Goal: Use online tool/utility: Utilize a website feature to perform a specific function

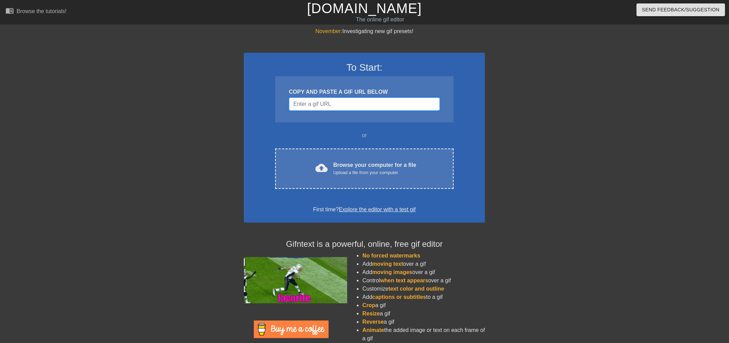
click at [356, 106] on input "Username" at bounding box center [364, 103] width 151 height 13
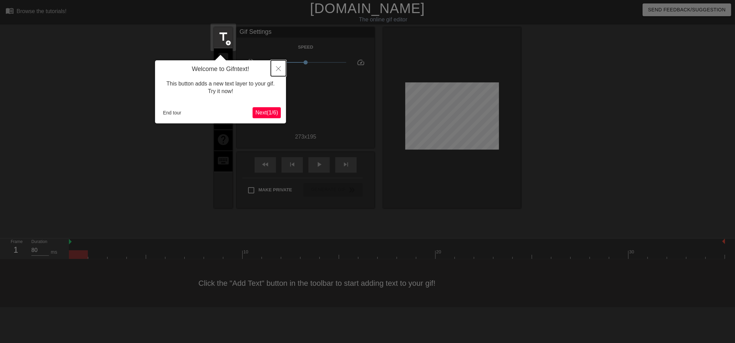
click at [277, 68] on icon "Close" at bounding box center [278, 68] width 5 height 5
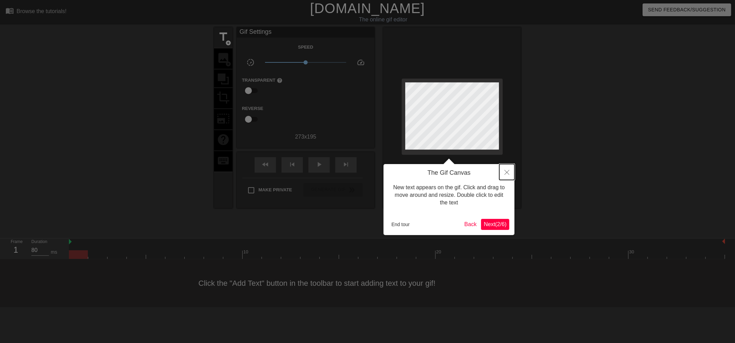
click at [502, 170] on button "Close" at bounding box center [506, 172] width 15 height 16
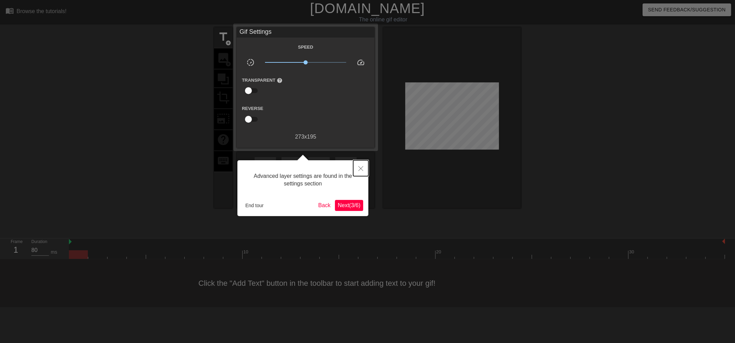
click at [362, 167] on icon "Close" at bounding box center [360, 168] width 5 height 5
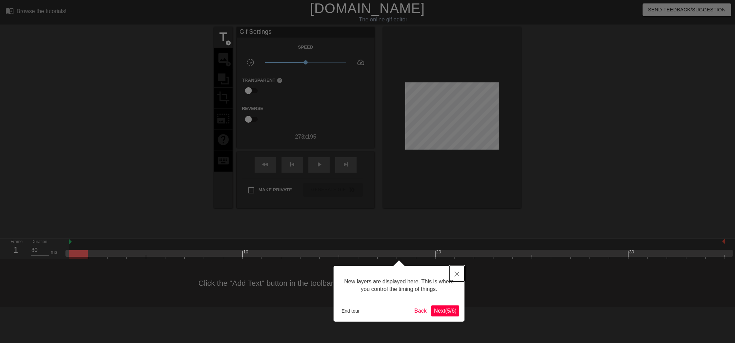
click at [456, 271] on button "Close" at bounding box center [456, 274] width 15 height 16
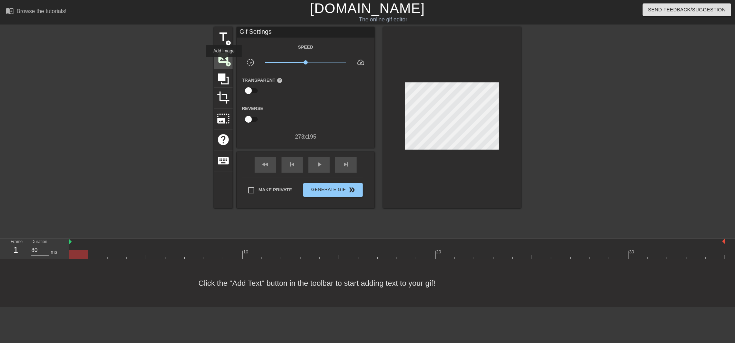
click at [224, 62] on span "image" at bounding box center [223, 57] width 13 height 13
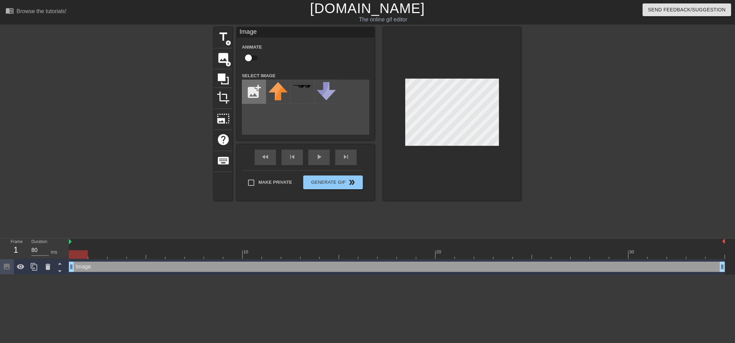
click at [253, 94] on input "file" at bounding box center [253, 91] width 23 height 23
type input "C:\fakepath\1403783024973189231.png"
click at [278, 88] on img at bounding box center [277, 91] width 19 height 19
click at [253, 60] on input "checkbox" at bounding box center [248, 57] width 39 height 13
checkbox input "true"
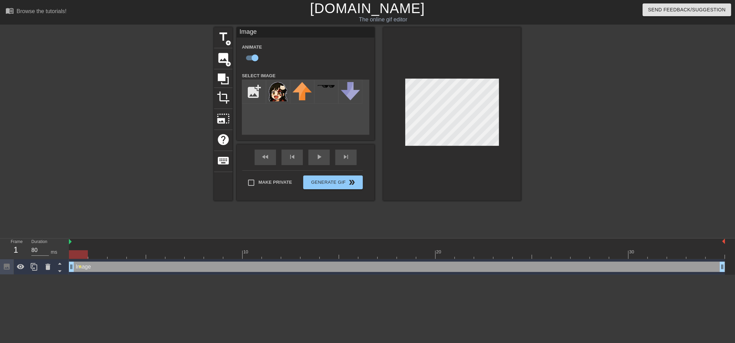
click at [94, 253] on div at bounding box center [397, 254] width 656 height 9
drag, startPoint x: 113, startPoint y: 256, endPoint x: 124, endPoint y: 256, distance: 11.7
click at [113, 256] on div at bounding box center [397, 254] width 656 height 9
drag, startPoint x: 132, startPoint y: 256, endPoint x: 136, endPoint y: 256, distance: 4.5
click at [133, 256] on div at bounding box center [397, 254] width 656 height 9
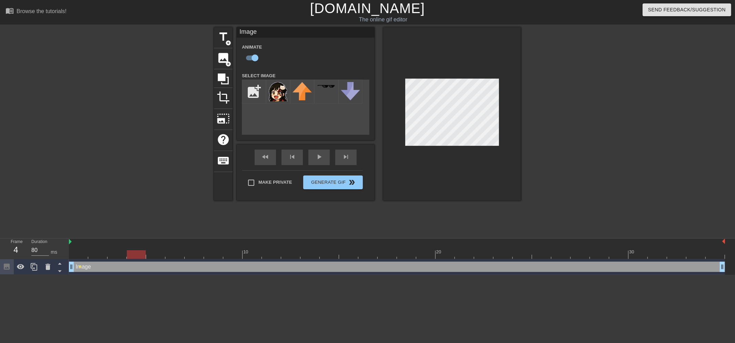
drag, startPoint x: 143, startPoint y: 256, endPoint x: 148, endPoint y: 256, distance: 5.9
click at [143, 256] on div at bounding box center [136, 254] width 19 height 9
click at [156, 250] on div at bounding box center [397, 254] width 656 height 9
click at [177, 252] on div at bounding box center [397, 254] width 656 height 9
drag, startPoint x: 200, startPoint y: 253, endPoint x: 221, endPoint y: 254, distance: 21.4
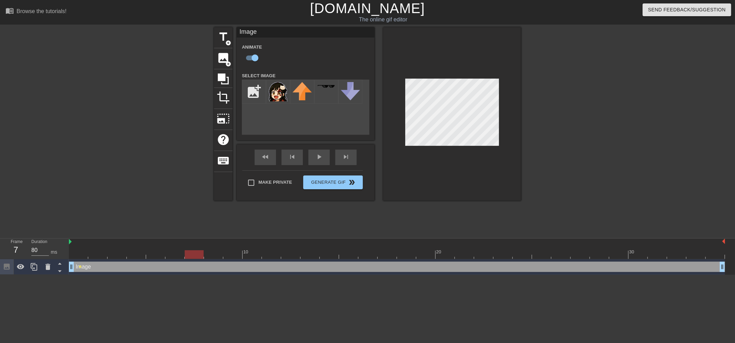
click at [201, 253] on div at bounding box center [397, 254] width 656 height 9
click at [221, 254] on div at bounding box center [397, 254] width 656 height 9
click at [236, 254] on div at bounding box center [397, 254] width 656 height 9
click at [258, 255] on div at bounding box center [397, 254] width 656 height 9
click at [225, 258] on div at bounding box center [397, 254] width 656 height 9
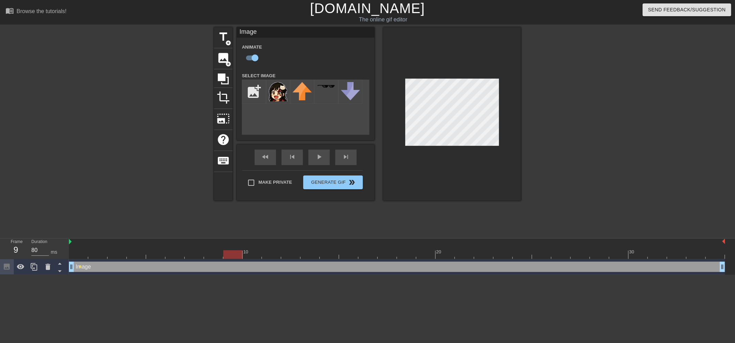
click at [216, 253] on div at bounding box center [397, 254] width 656 height 9
click at [202, 251] on div at bounding box center [397, 254] width 656 height 9
click at [211, 257] on div at bounding box center [397, 254] width 656 height 9
click at [238, 252] on div at bounding box center [397, 254] width 656 height 9
click at [249, 254] on div at bounding box center [397, 254] width 656 height 9
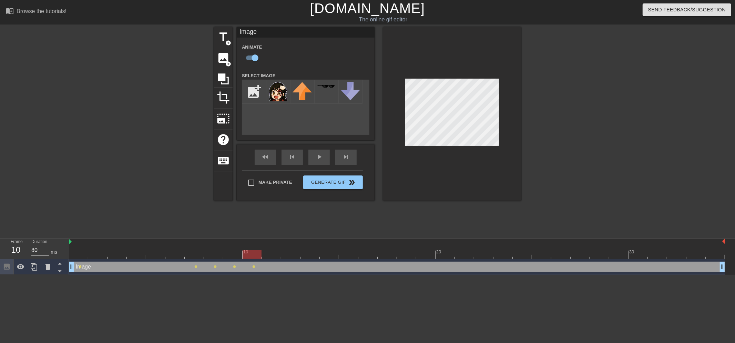
click at [270, 251] on div at bounding box center [397, 254] width 656 height 9
click at [293, 253] on div at bounding box center [397, 254] width 656 height 9
click at [311, 253] on div at bounding box center [397, 254] width 656 height 9
click at [400, 98] on div at bounding box center [452, 113] width 138 height 173
click at [329, 254] on div at bounding box center [397, 254] width 656 height 9
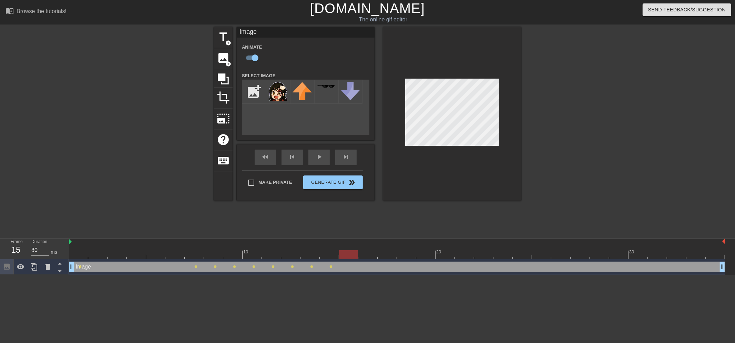
click at [352, 251] on div at bounding box center [397, 254] width 656 height 9
click at [363, 257] on div at bounding box center [397, 254] width 656 height 9
click at [387, 248] on div at bounding box center [386, 249] width 19 height 9
click at [404, 256] on div at bounding box center [397, 254] width 656 height 9
click at [426, 250] on div at bounding box center [397, 254] width 656 height 9
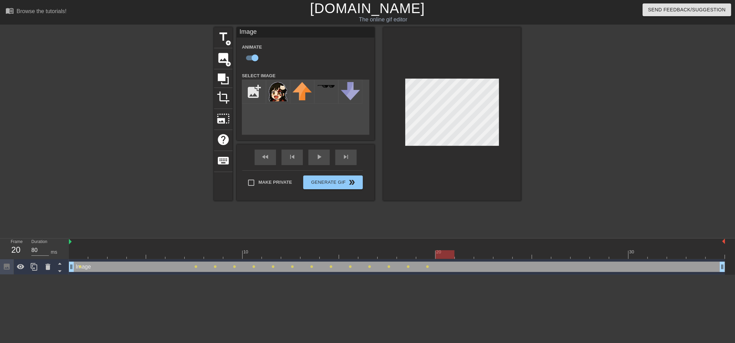
click at [446, 249] on div "20" at bounding box center [444, 249] width 19 height 9
click at [466, 251] on div at bounding box center [397, 254] width 656 height 9
click at [484, 249] on div at bounding box center [483, 249] width 19 height 9
click at [499, 257] on div at bounding box center [397, 254] width 656 height 9
click at [527, 251] on div at bounding box center [397, 254] width 656 height 9
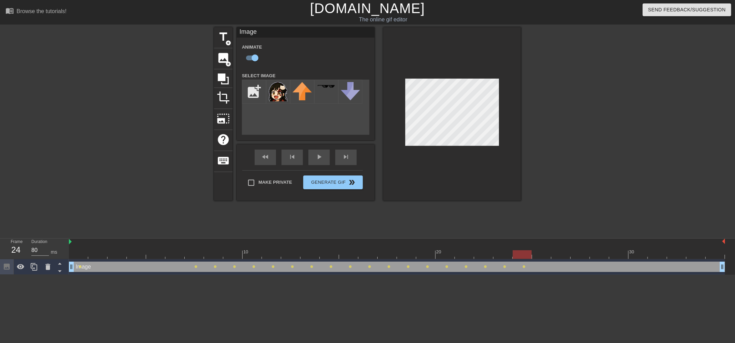
click at [543, 253] on div at bounding box center [397, 254] width 656 height 9
click at [561, 259] on div "Image drag_handle drag_handle lens lens lens lens lens lens lens lens lens lens…" at bounding box center [397, 266] width 656 height 15
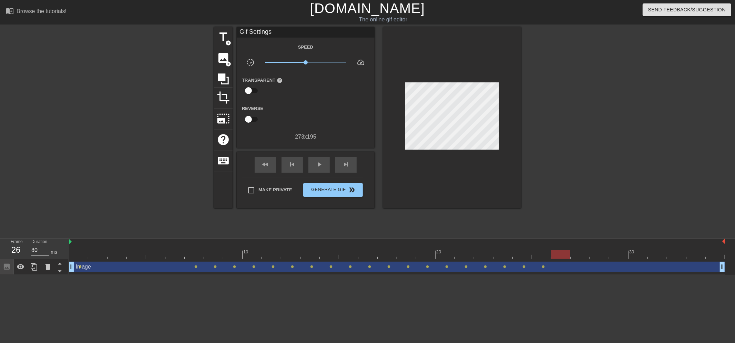
click at [561, 251] on div at bounding box center [397, 254] width 656 height 9
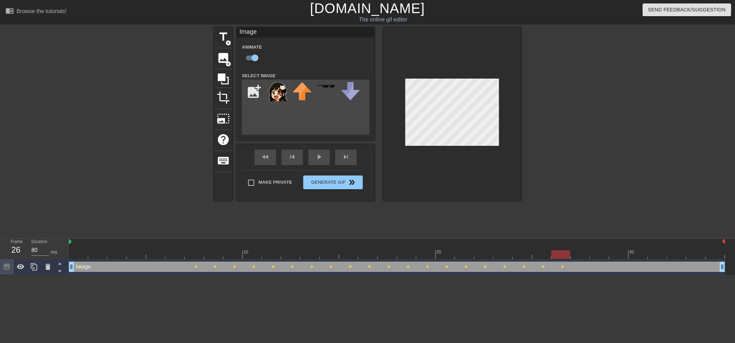
click at [580, 253] on div at bounding box center [397, 254] width 656 height 9
click at [599, 254] on div at bounding box center [397, 254] width 656 height 9
click at [619, 251] on div at bounding box center [397, 254] width 656 height 9
click at [639, 251] on div at bounding box center [397, 254] width 656 height 9
click at [655, 252] on div at bounding box center [397, 254] width 656 height 9
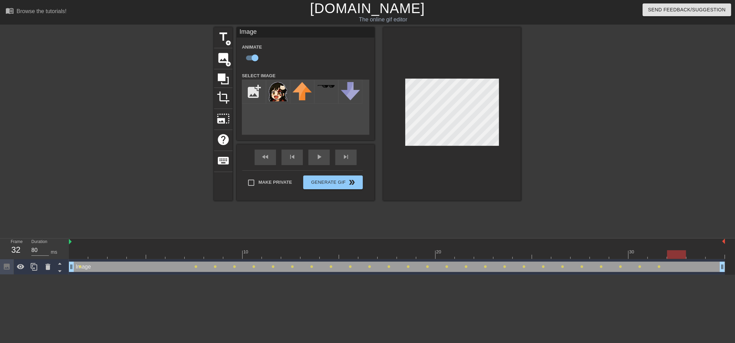
click at [673, 249] on div at bounding box center [676, 249] width 19 height 9
click at [697, 254] on div at bounding box center [397, 254] width 656 height 9
click at [710, 251] on div at bounding box center [397, 254] width 656 height 9
click at [323, 162] on div "play_arrow" at bounding box center [318, 156] width 21 height 15
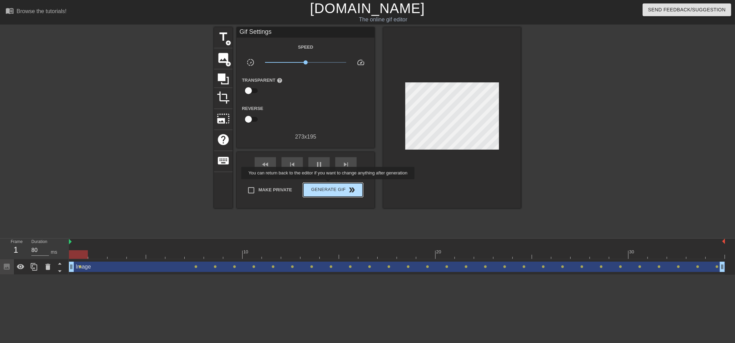
click at [329, 184] on button "Generate Gif double_arrow" at bounding box center [333, 190] width 60 height 14
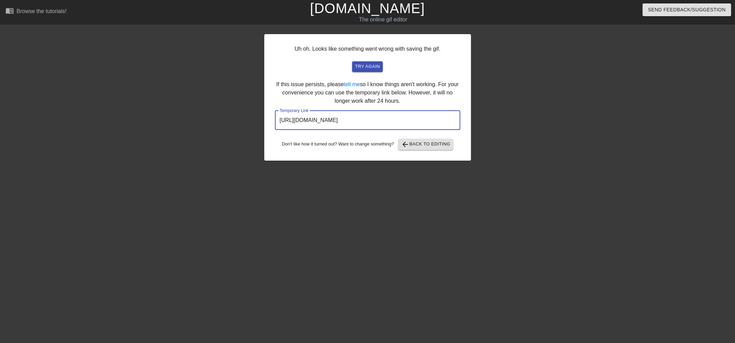
drag, startPoint x: 428, startPoint y: 121, endPoint x: 248, endPoint y: 125, distance: 180.5
click at [248, 125] on div "Uh oh. Looks like something went wrong with saving the gif. try again If this i…" at bounding box center [367, 130] width 735 height 207
click at [373, 6] on link "[DOMAIN_NAME]" at bounding box center [367, 8] width 115 height 15
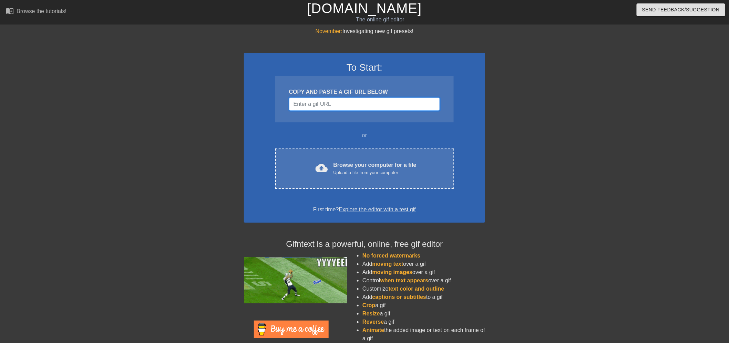
click at [339, 98] on input "Username" at bounding box center [364, 103] width 151 height 13
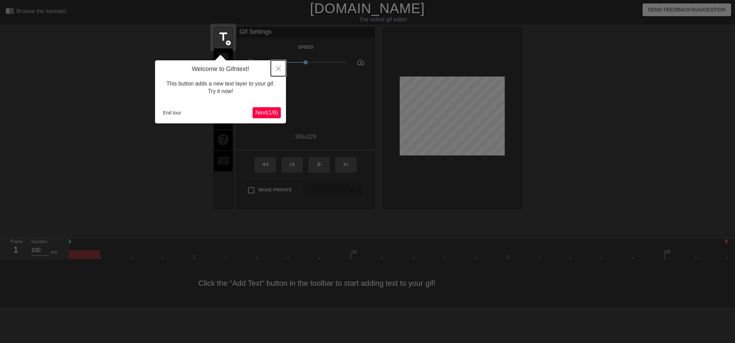
click at [276, 71] on button "Close" at bounding box center [278, 68] width 15 height 16
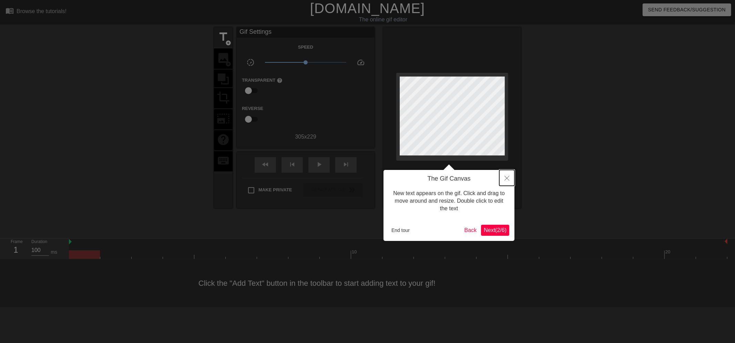
click at [507, 180] on icon "Close" at bounding box center [506, 178] width 5 height 5
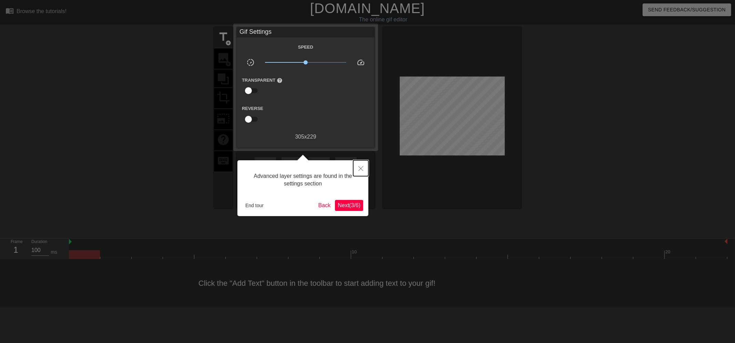
click at [362, 170] on icon "Close" at bounding box center [360, 168] width 5 height 5
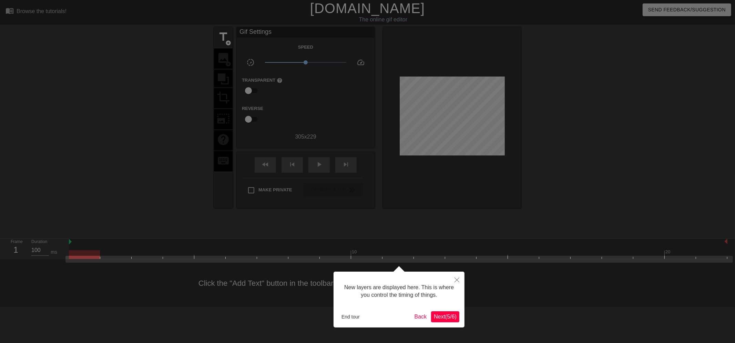
scroll to position [6, 0]
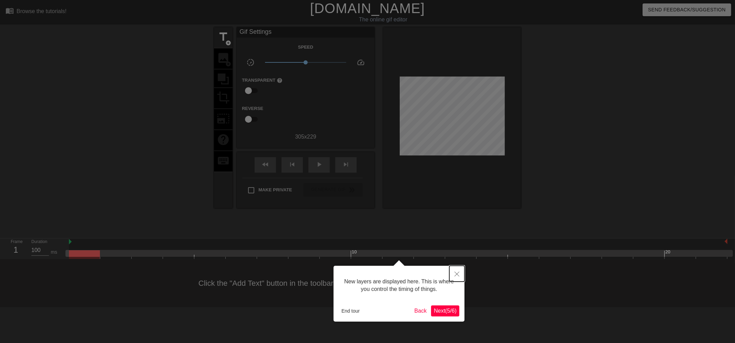
click at [455, 273] on icon "Close" at bounding box center [456, 273] width 5 height 5
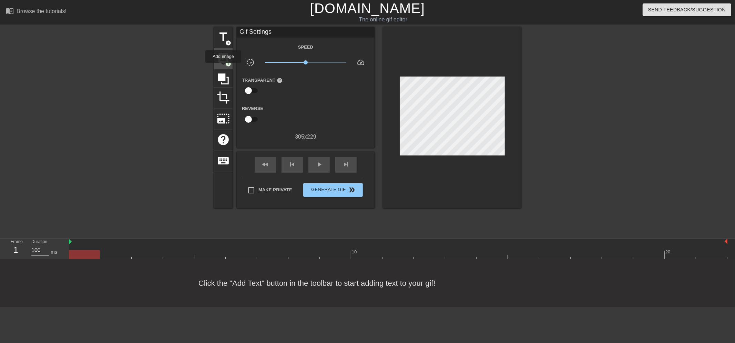
click at [223, 68] on div "image add_circle" at bounding box center [223, 58] width 19 height 21
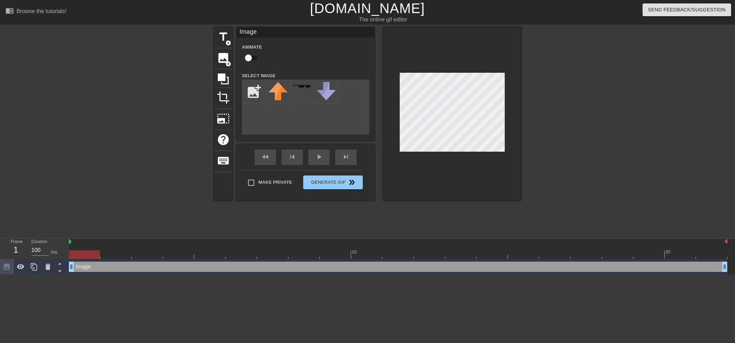
click at [266, 105] on div "add_photo_alternate" at bounding box center [305, 107] width 127 height 55
click at [257, 100] on input "file" at bounding box center [253, 91] width 23 height 23
type input "C:\fakepath\1403783024973189231.png"
click at [276, 93] on img at bounding box center [277, 91] width 19 height 19
click at [251, 57] on input "checkbox" at bounding box center [248, 57] width 39 height 13
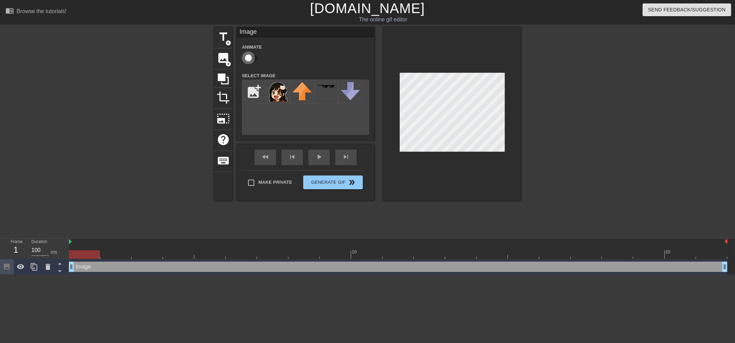
checkbox input "true"
click at [116, 252] on div at bounding box center [398, 254] width 658 height 9
click at [153, 256] on div at bounding box center [398, 254] width 658 height 9
click at [174, 254] on div at bounding box center [398, 254] width 658 height 9
click at [214, 250] on div at bounding box center [398, 254] width 658 height 9
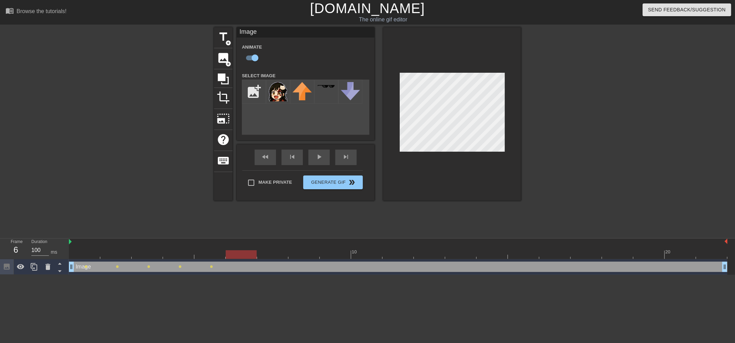
click at [238, 255] on div at bounding box center [398, 254] width 658 height 9
click at [272, 250] on div at bounding box center [398, 254] width 658 height 9
click at [302, 258] on div at bounding box center [398, 254] width 658 height 9
click at [394, 104] on div at bounding box center [452, 113] width 138 height 173
click at [340, 251] on div at bounding box center [398, 254] width 658 height 9
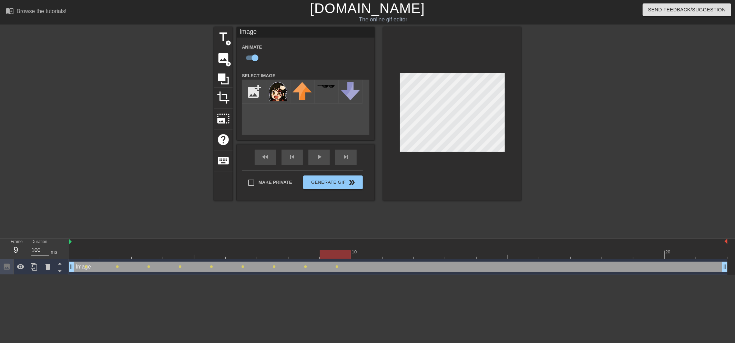
click at [376, 253] on div at bounding box center [398, 254] width 658 height 9
click at [395, 252] on div at bounding box center [398, 254] width 658 height 9
click at [430, 252] on div at bounding box center [398, 254] width 658 height 9
click at [456, 252] on div at bounding box center [398, 254] width 658 height 9
click at [488, 251] on div at bounding box center [398, 254] width 658 height 9
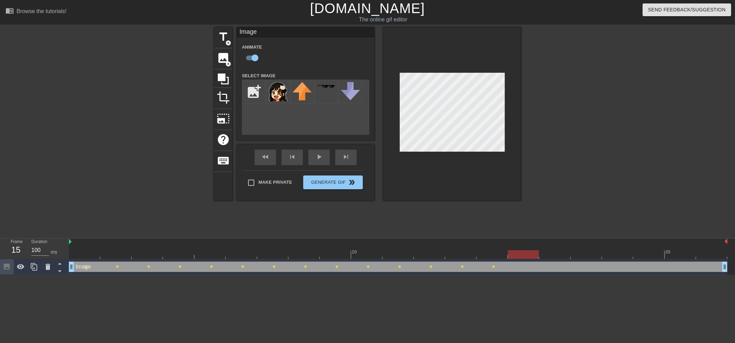
click at [523, 251] on div at bounding box center [398, 254] width 658 height 9
click at [548, 251] on div at bounding box center [398, 254] width 658 height 9
click at [588, 256] on div at bounding box center [398, 254] width 658 height 9
click at [619, 256] on div at bounding box center [398, 254] width 658 height 9
click at [654, 251] on div at bounding box center [398, 254] width 658 height 9
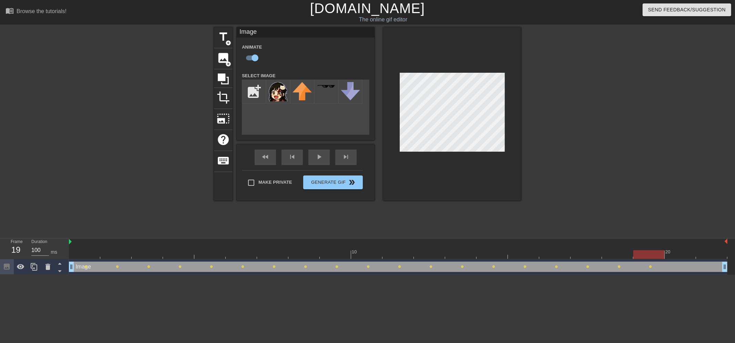
click at [671, 249] on div "20" at bounding box center [668, 251] width 6 height 7
click at [701, 254] on div at bounding box center [398, 254] width 658 height 9
click at [683, 247] on div "20" at bounding box center [679, 249] width 31 height 9
click at [710, 249] on div at bounding box center [711, 249] width 31 height 9
click at [391, 111] on div at bounding box center [452, 113] width 138 height 173
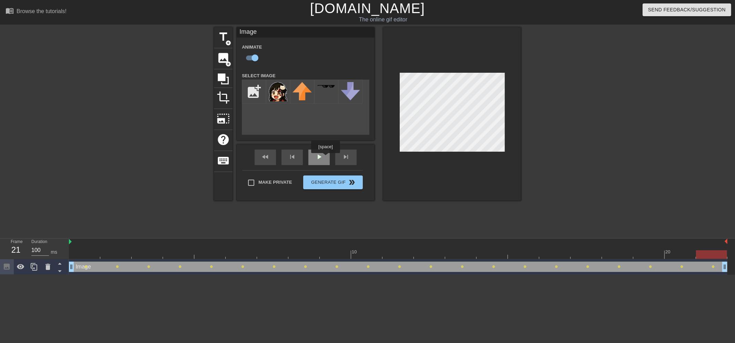
click at [325, 157] on div "play_arrow" at bounding box center [318, 156] width 21 height 15
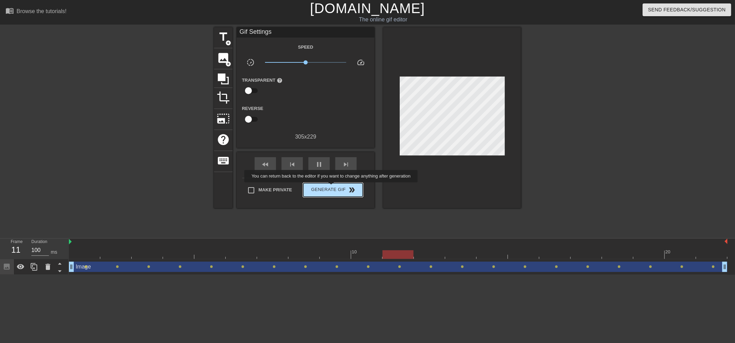
click at [332, 187] on span "Generate Gif double_arrow" at bounding box center [333, 190] width 54 height 8
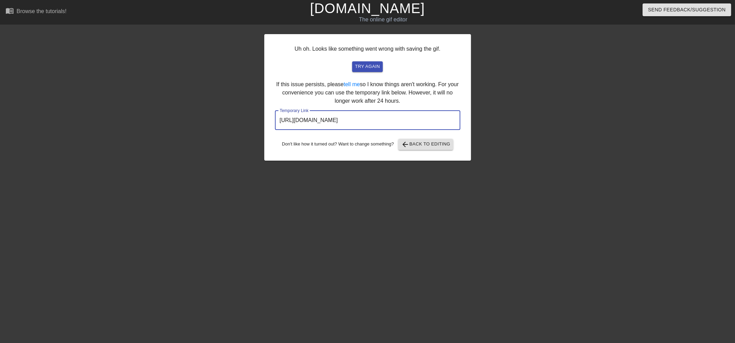
drag, startPoint x: 426, startPoint y: 115, endPoint x: 269, endPoint y: 117, distance: 157.1
click at [269, 117] on div "Uh oh. Looks like something went wrong with saving the gif. try again If this i…" at bounding box center [367, 97] width 207 height 126
click at [367, 9] on link "[DOMAIN_NAME]" at bounding box center [367, 8] width 115 height 15
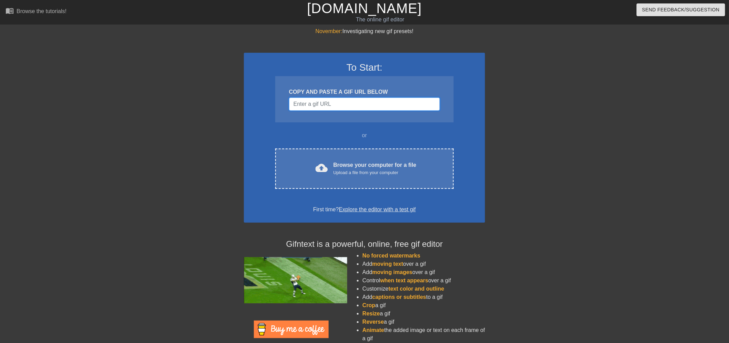
click at [382, 101] on input "Username" at bounding box center [364, 103] width 151 height 13
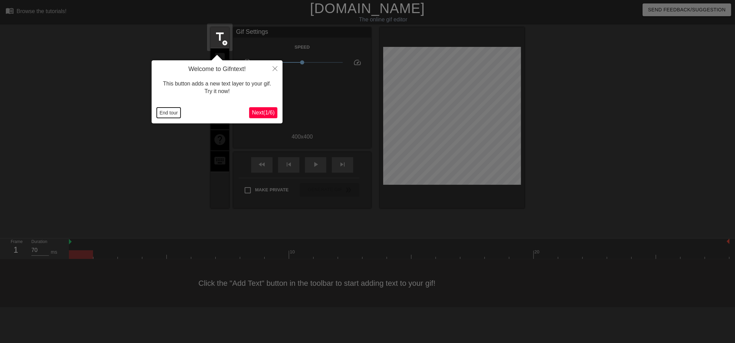
click at [173, 114] on button "End tour" at bounding box center [169, 112] width 24 height 10
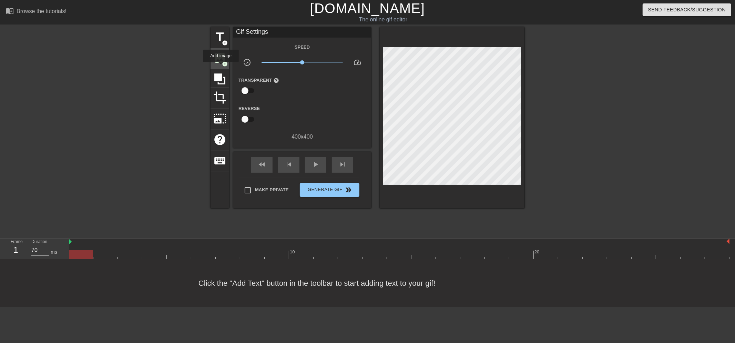
click at [219, 61] on span "image" at bounding box center [219, 57] width 13 height 13
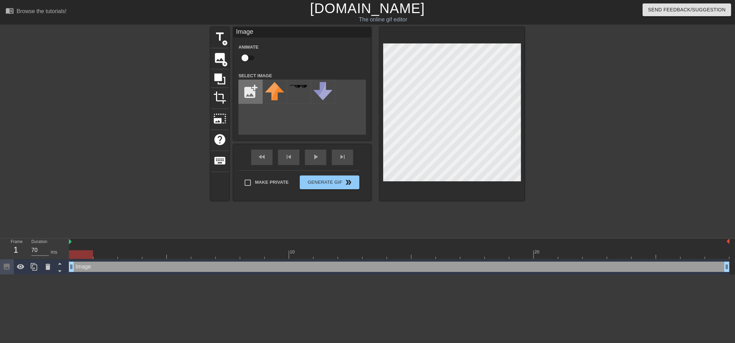
click at [246, 94] on input "file" at bounding box center [250, 91] width 23 height 23
type input "C:\fakepath\1403783024973189231.png"
click at [99, 256] on div at bounding box center [399, 254] width 660 height 9
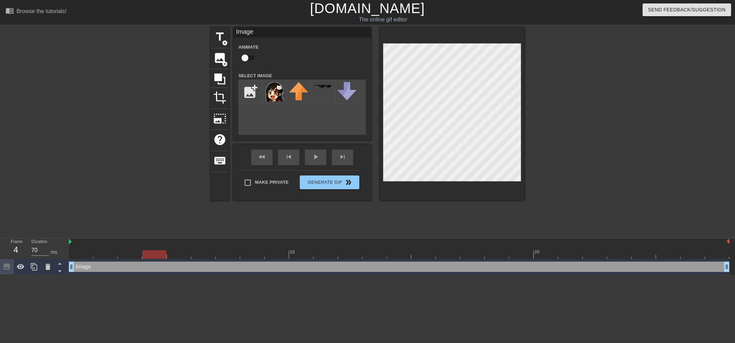
click at [151, 256] on div at bounding box center [399, 254] width 660 height 9
click at [185, 256] on div at bounding box center [399, 254] width 660 height 9
click at [211, 256] on div at bounding box center [399, 254] width 660 height 9
click at [159, 251] on div at bounding box center [399, 254] width 660 height 9
click at [183, 254] on div at bounding box center [399, 254] width 660 height 9
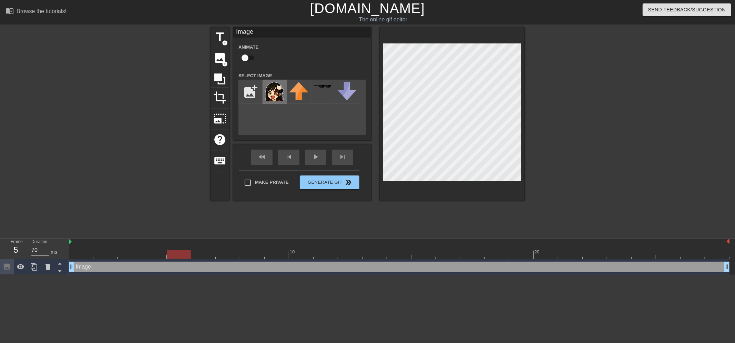
click at [282, 86] on img at bounding box center [274, 91] width 19 height 19
drag, startPoint x: 69, startPoint y: 266, endPoint x: 166, endPoint y: 263, distance: 97.5
drag, startPoint x: 168, startPoint y: 268, endPoint x: 178, endPoint y: 269, distance: 10.0
click at [246, 60] on input "checkbox" at bounding box center [244, 57] width 39 height 13
checkbox input "true"
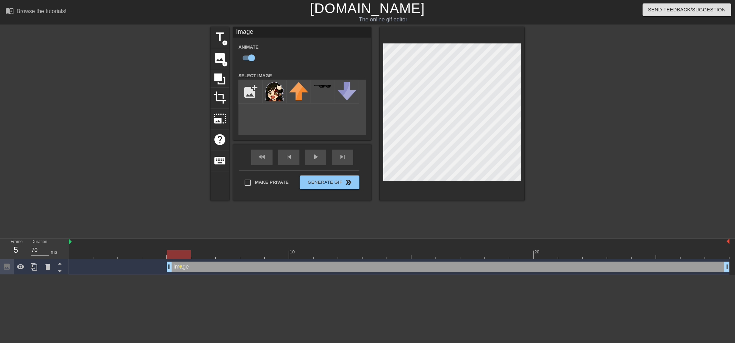
drag, startPoint x: 201, startPoint y: 252, endPoint x: 219, endPoint y: 235, distance: 25.6
click at [200, 252] on div at bounding box center [399, 254] width 660 height 9
click at [228, 250] on div at bounding box center [399, 254] width 660 height 9
click at [257, 253] on div at bounding box center [399, 254] width 660 height 9
click at [279, 253] on div at bounding box center [399, 254] width 660 height 9
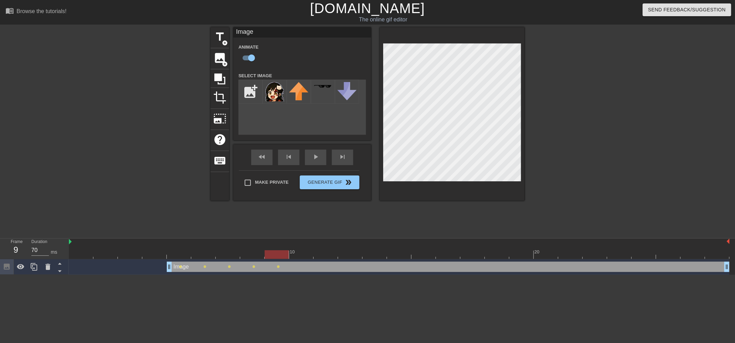
click at [305, 253] on div at bounding box center [399, 254] width 660 height 9
drag, startPoint x: 326, startPoint y: 254, endPoint x: 383, endPoint y: 183, distance: 91.0
click at [328, 251] on div at bounding box center [399, 254] width 660 height 9
click at [356, 251] on div at bounding box center [399, 254] width 660 height 9
click at [373, 250] on div at bounding box center [399, 254] width 660 height 9
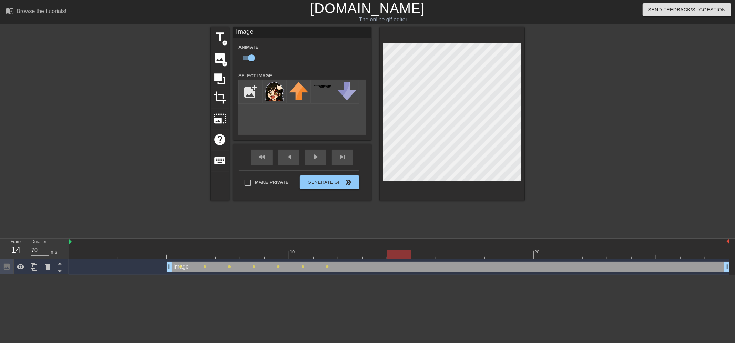
click at [394, 254] on div at bounding box center [399, 254] width 660 height 9
click at [52, 269] on icon at bounding box center [48, 266] width 8 height 8
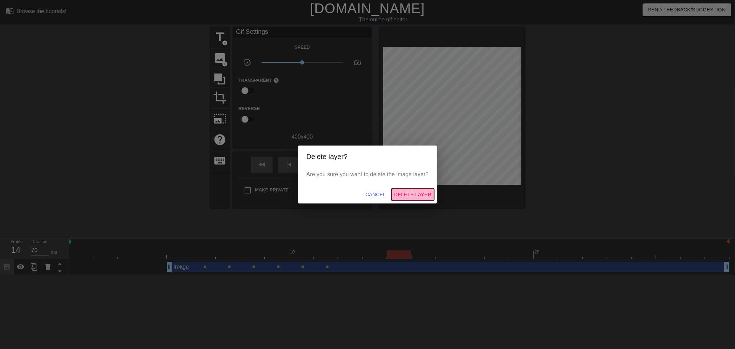
click at [409, 191] on span "Delete Layer" at bounding box center [412, 194] width 37 height 9
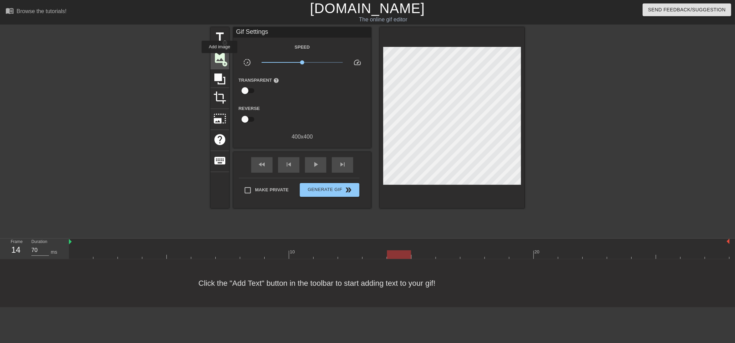
click at [219, 58] on span "image" at bounding box center [219, 57] width 13 height 13
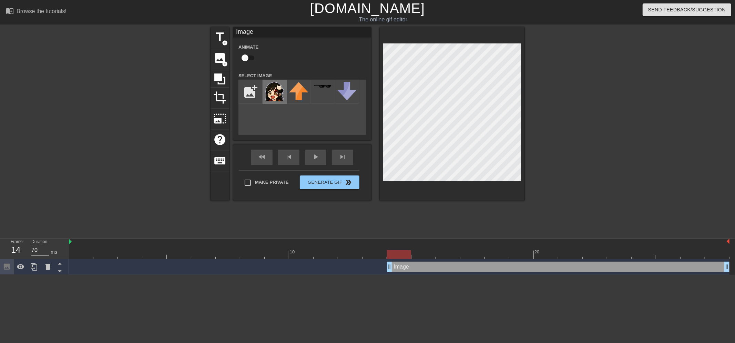
click at [272, 94] on img at bounding box center [274, 91] width 19 height 19
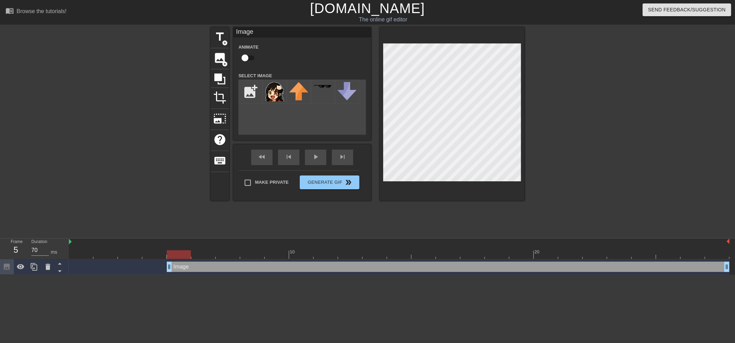
drag, startPoint x: 387, startPoint y: 269, endPoint x: 167, endPoint y: 258, distance: 220.7
click at [167, 258] on div "10 20 Image drag_handle drag_handle" at bounding box center [402, 256] width 666 height 36
click at [207, 257] on div at bounding box center [399, 254] width 660 height 9
click at [228, 257] on div at bounding box center [399, 254] width 660 height 9
click at [208, 255] on div at bounding box center [399, 254] width 660 height 9
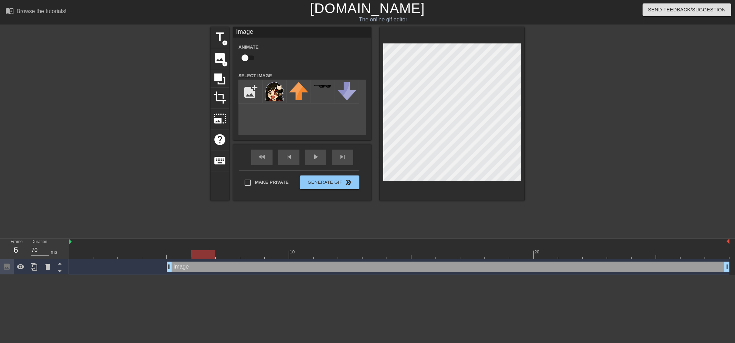
click at [186, 251] on div at bounding box center [399, 254] width 660 height 9
click at [249, 59] on input "checkbox" at bounding box center [244, 57] width 39 height 13
checkbox input "true"
click at [205, 251] on div at bounding box center [399, 254] width 660 height 9
click at [232, 252] on div at bounding box center [399, 254] width 660 height 9
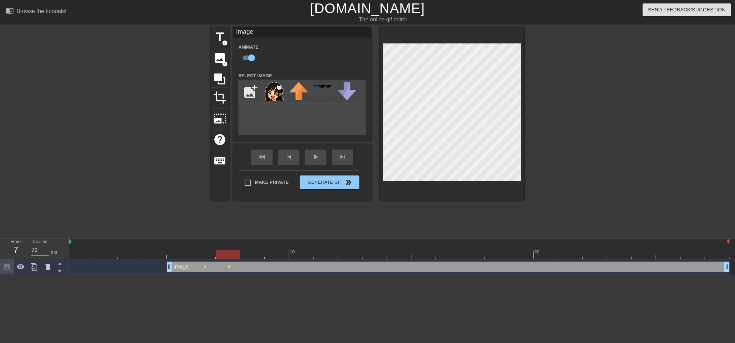
click at [257, 251] on div at bounding box center [399, 254] width 660 height 9
click at [278, 250] on div at bounding box center [399, 254] width 660 height 9
click at [305, 253] on div at bounding box center [399, 254] width 660 height 9
click at [326, 252] on div at bounding box center [399, 254] width 660 height 9
click at [353, 255] on div at bounding box center [399, 254] width 660 height 9
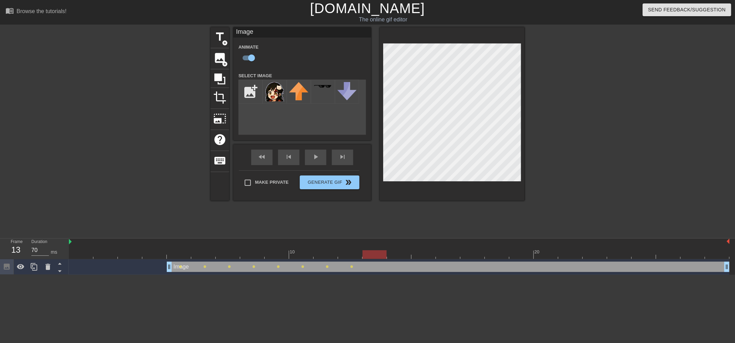
click at [380, 255] on div at bounding box center [399, 254] width 660 height 9
click at [400, 253] on div at bounding box center [399, 254] width 660 height 9
click at [524, 121] on div "title add_circle image add_circle crop photo_size_select_large help keyboard Im…" at bounding box center [367, 130] width 735 height 207
click at [422, 252] on div at bounding box center [399, 254] width 660 height 9
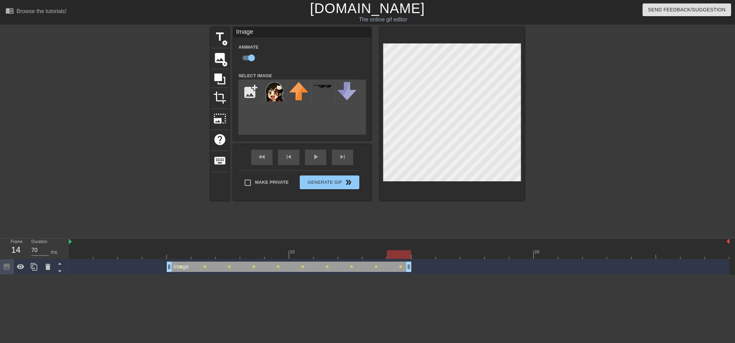
drag, startPoint x: 725, startPoint y: 265, endPoint x: 406, endPoint y: 266, distance: 318.9
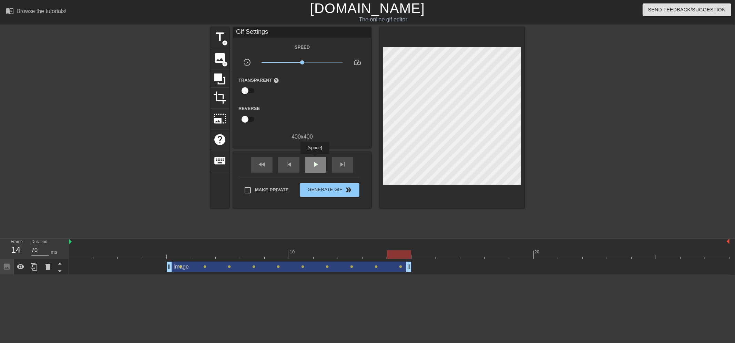
click at [314, 159] on div "play_arrow" at bounding box center [315, 164] width 21 height 15
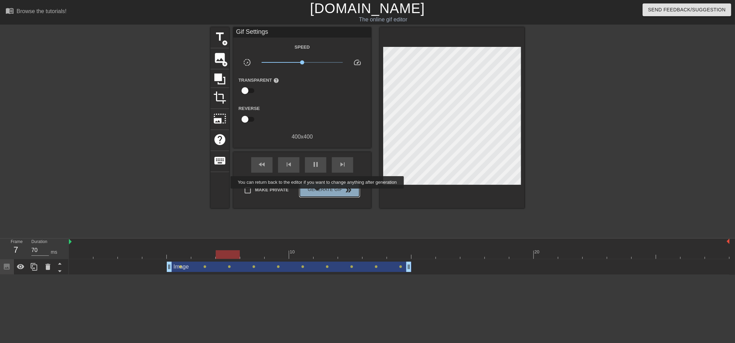
click at [318, 193] on span "Generate Gif double_arrow" at bounding box center [329, 190] width 54 height 8
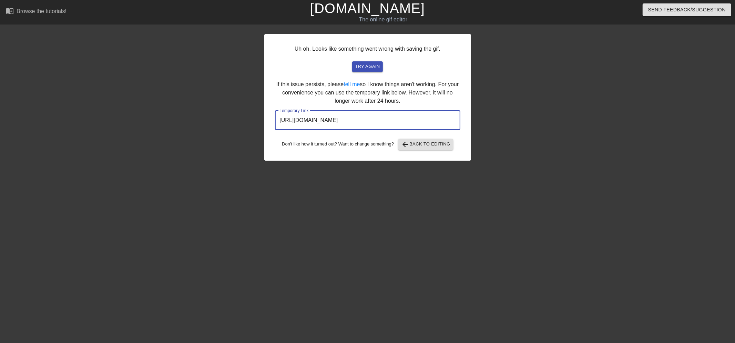
drag, startPoint x: 443, startPoint y: 117, endPoint x: 256, endPoint y: 133, distance: 188.4
click at [256, 133] on div "Uh oh. Looks like something went wrong with saving the gif. try again If this i…" at bounding box center [367, 130] width 735 height 207
click at [401, 12] on link "[DOMAIN_NAME]" at bounding box center [367, 8] width 115 height 15
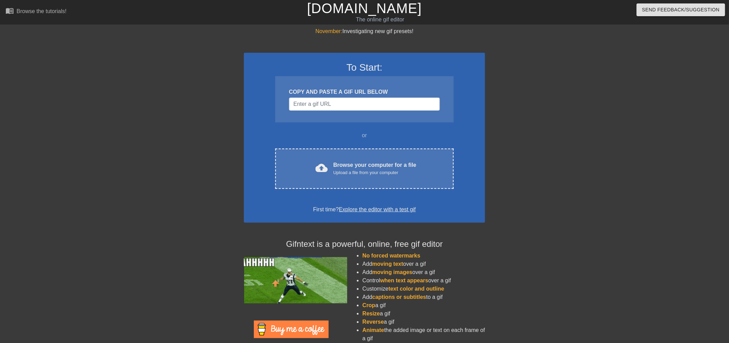
click at [348, 111] on div "COPY AND PASTE A GIF URL BELOW" at bounding box center [364, 99] width 178 height 46
click at [348, 108] on input "Username" at bounding box center [364, 103] width 151 height 13
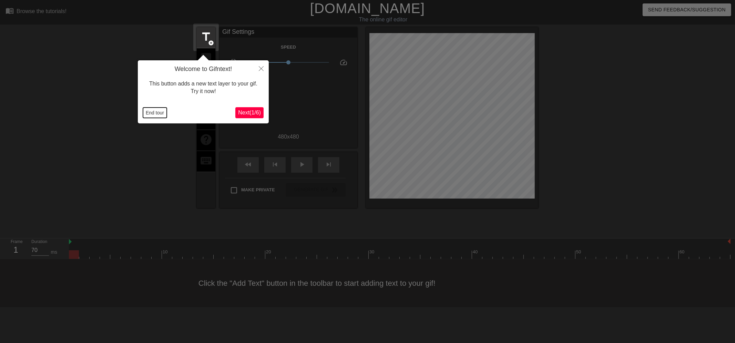
click at [156, 108] on button "End tour" at bounding box center [155, 112] width 24 height 10
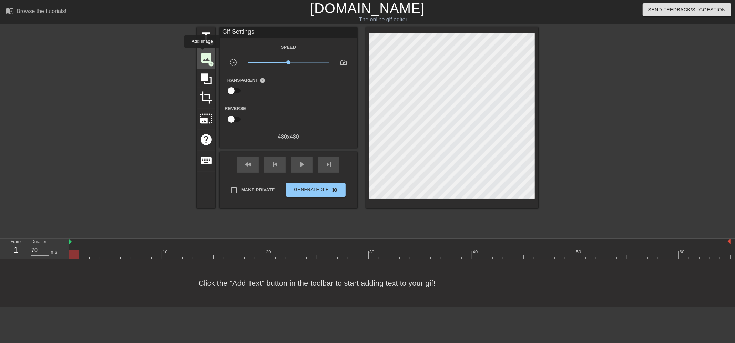
click at [202, 52] on span "image" at bounding box center [205, 57] width 13 height 13
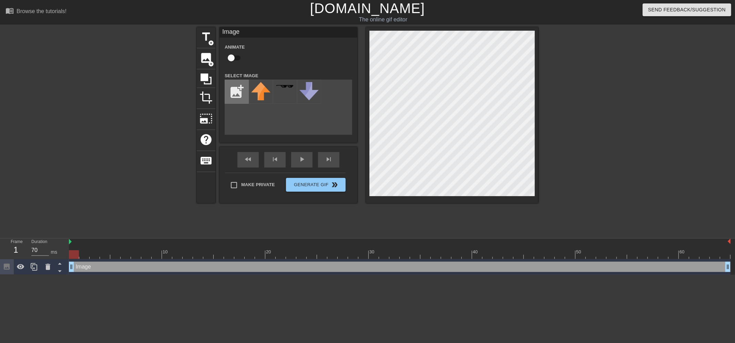
click at [243, 91] on input "file" at bounding box center [236, 91] width 23 height 23
type input "C:\fakepath\1403783024973189231.png"
click at [253, 97] on img at bounding box center [260, 91] width 19 height 19
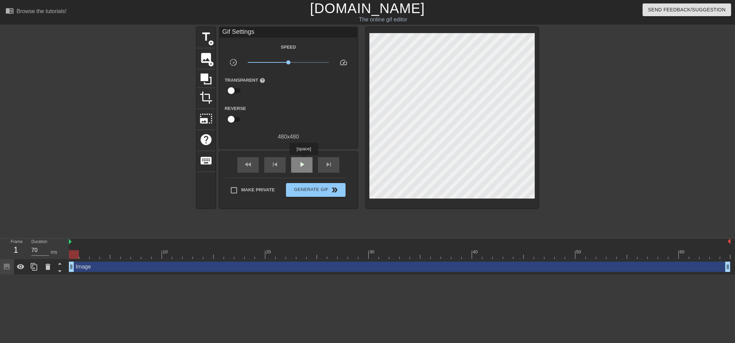
click at [303, 160] on span "play_arrow" at bounding box center [302, 164] width 8 height 8
type input "70"
click at [73, 258] on div at bounding box center [399, 254] width 661 height 9
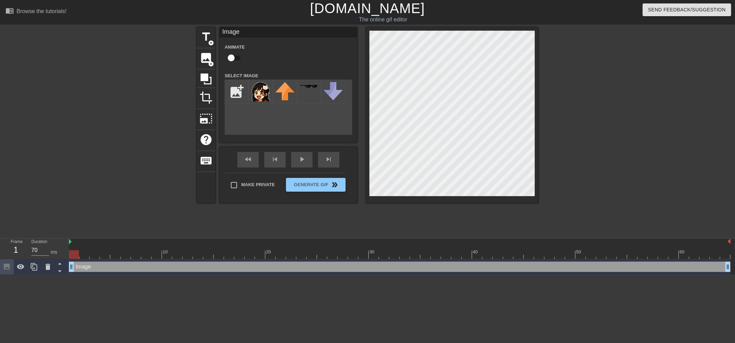
click at [237, 57] on input "checkbox" at bounding box center [230, 57] width 39 height 13
checkbox input "true"
click at [85, 253] on div at bounding box center [399, 254] width 661 height 9
click at [96, 251] on div at bounding box center [399, 254] width 661 height 9
click at [104, 254] on div at bounding box center [399, 254] width 661 height 9
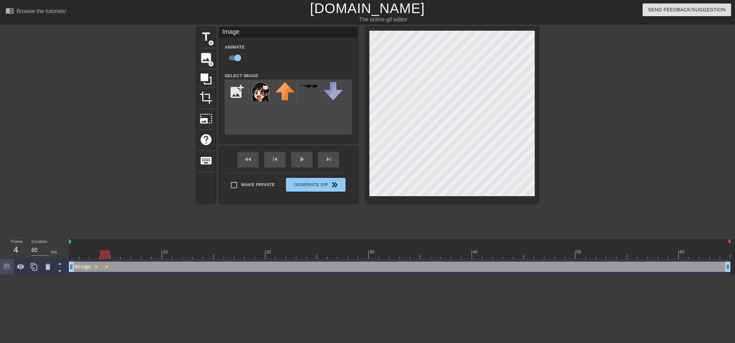
click at [117, 252] on div at bounding box center [399, 254] width 661 height 9
click at [123, 254] on div at bounding box center [399, 254] width 661 height 9
click at [139, 253] on div at bounding box center [399, 254] width 661 height 9
click at [365, 151] on div "title add_circle image add_circle crop photo_size_select_large help keyboard Im…" at bounding box center [367, 115] width 341 height 176
click at [146, 250] on div at bounding box center [399, 254] width 661 height 9
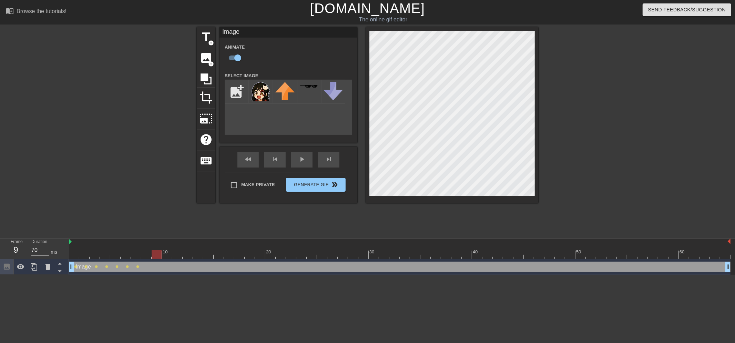
click at [157, 252] on div at bounding box center [399, 254] width 661 height 9
click at [148, 253] on div at bounding box center [399, 254] width 661 height 9
click at [137, 255] on div at bounding box center [399, 254] width 661 height 9
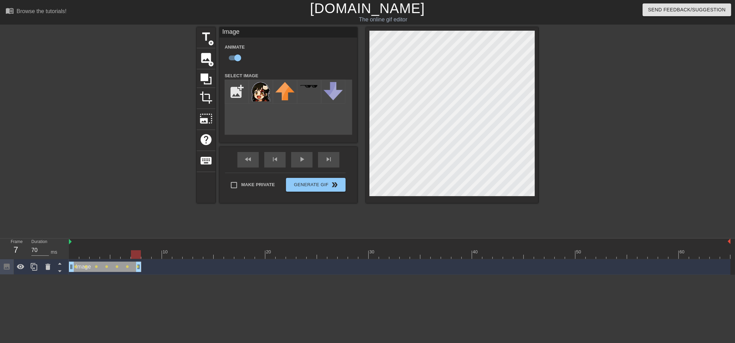
drag, startPoint x: 728, startPoint y: 266, endPoint x: 134, endPoint y: 247, distance: 594.4
click at [134, 247] on div "10 20 30 40 50 60 Image drag_handle drag_handle lens lens lens lens lens lens l…" at bounding box center [402, 256] width 666 height 36
click at [240, 95] on input "file" at bounding box center [236, 91] width 23 height 23
click at [258, 90] on img at bounding box center [260, 91] width 19 height 19
click at [212, 224] on div "title add_circle image add_circle crop photo_size_select_large help keyboard Im…" at bounding box center [367, 130] width 341 height 207
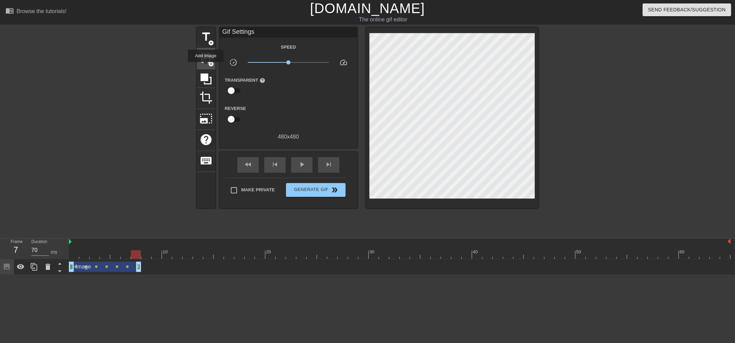
click at [204, 61] on span "image" at bounding box center [205, 57] width 13 height 13
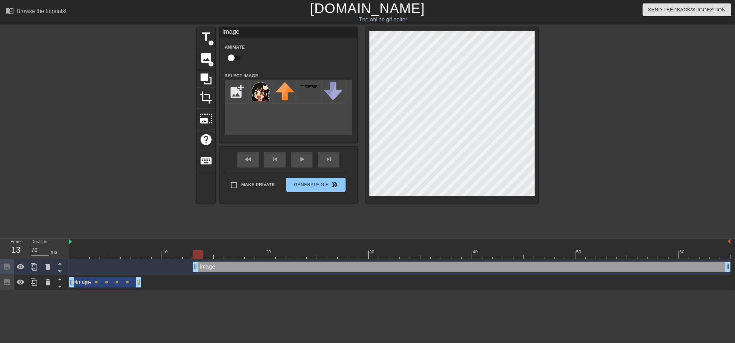
type input "60"
drag, startPoint x: 133, startPoint y: 269, endPoint x: 201, endPoint y: 267, distance: 68.2
click at [201, 267] on div "Image drag_handle drag_handle" at bounding box center [399, 266] width 661 height 10
click at [260, 101] on img at bounding box center [260, 91] width 19 height 19
click at [234, 61] on input "checkbox" at bounding box center [230, 57] width 39 height 13
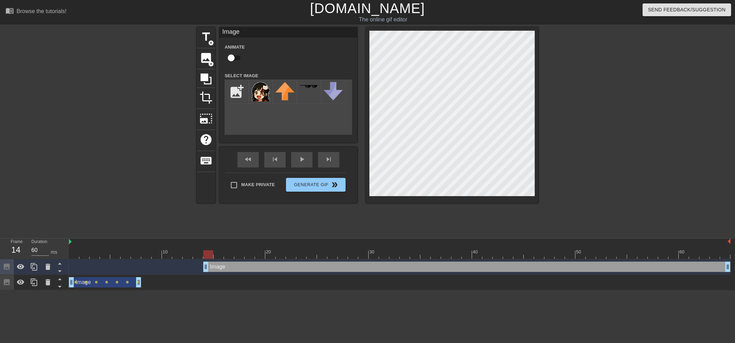
checkbox input "true"
click at [217, 251] on div at bounding box center [399, 254] width 661 height 9
click at [231, 252] on div at bounding box center [399, 254] width 661 height 9
click at [240, 253] on div at bounding box center [399, 254] width 661 height 9
click at [251, 255] on div at bounding box center [399, 254] width 661 height 9
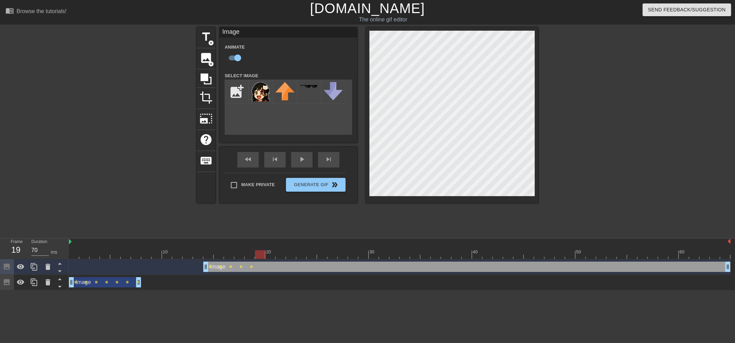
click at [258, 253] on div at bounding box center [399, 254] width 661 height 9
click at [249, 258] on div at bounding box center [399, 254] width 661 height 9
click at [256, 257] on div at bounding box center [399, 254] width 661 height 9
click at [277, 257] on div at bounding box center [399, 254] width 661 height 9
click at [257, 257] on div at bounding box center [399, 254] width 661 height 9
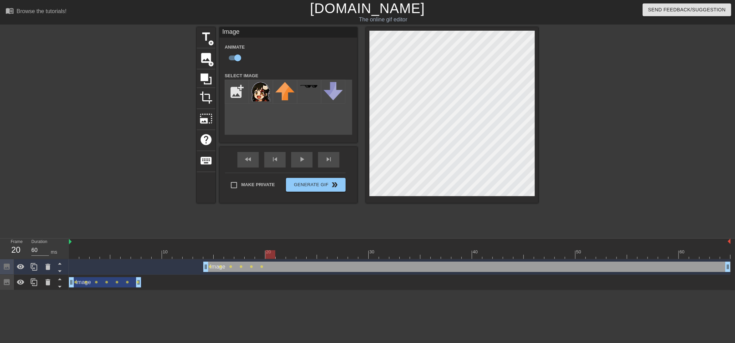
click at [272, 256] on div at bounding box center [399, 254] width 661 height 9
click at [283, 254] on div at bounding box center [399, 254] width 661 height 9
click at [273, 252] on div at bounding box center [399, 254] width 661 height 9
click at [282, 252] on div at bounding box center [399, 254] width 661 height 9
click at [290, 252] on div at bounding box center [399, 254] width 661 height 9
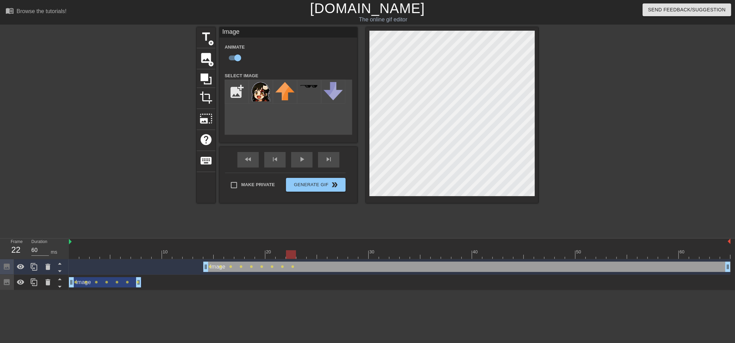
click at [304, 252] on div at bounding box center [399, 254] width 661 height 9
click at [310, 252] on div at bounding box center [399, 254] width 661 height 9
click at [324, 256] on div at bounding box center [399, 254] width 661 height 9
click at [331, 251] on div at bounding box center [399, 254] width 661 height 9
click at [345, 251] on div at bounding box center [399, 254] width 661 height 9
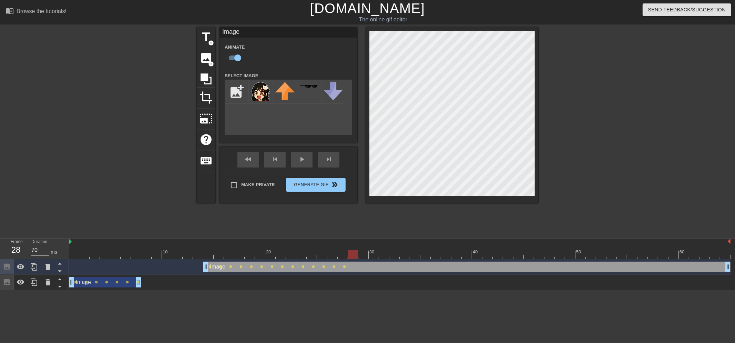
click at [352, 252] on div at bounding box center [399, 254] width 661 height 9
click at [363, 256] on div at bounding box center [399, 254] width 661 height 9
click at [374, 253] on div at bounding box center [399, 254] width 661 height 9
click at [386, 256] on div at bounding box center [399, 254] width 661 height 9
click at [395, 253] on div at bounding box center [399, 254] width 661 height 9
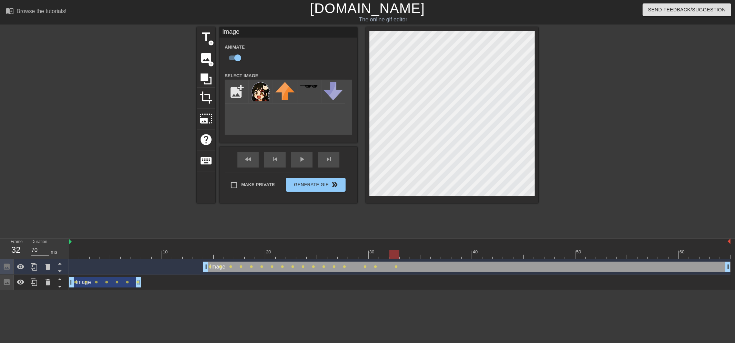
click at [407, 253] on div at bounding box center [399, 254] width 661 height 9
click at [412, 257] on div at bounding box center [399, 254] width 661 height 9
click at [429, 251] on div at bounding box center [399, 254] width 661 height 9
click at [433, 252] on div at bounding box center [399, 254] width 661 height 9
click at [447, 253] on div at bounding box center [399, 254] width 661 height 9
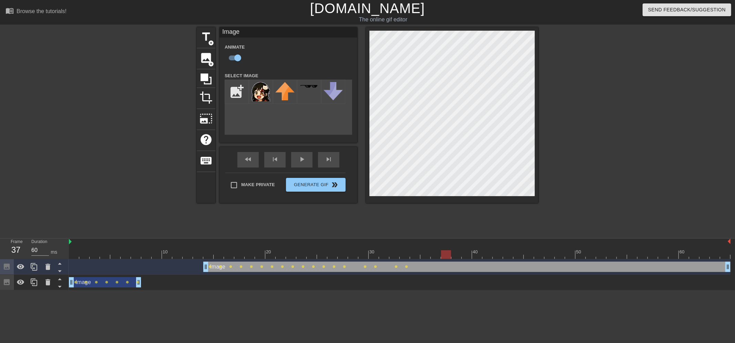
click at [459, 251] on div at bounding box center [399, 254] width 661 height 9
click at [469, 253] on div at bounding box center [399, 254] width 661 height 9
click at [482, 255] on div at bounding box center [399, 254] width 661 height 9
click at [490, 256] on div at bounding box center [487, 254] width 10 height 9
click at [500, 256] on div at bounding box center [399, 254] width 661 height 9
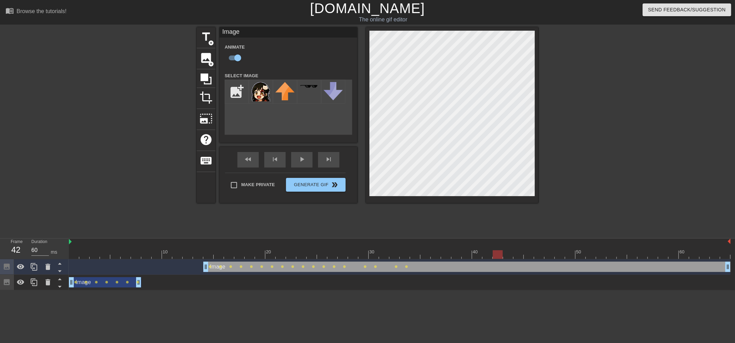
click at [515, 257] on div at bounding box center [399, 254] width 661 height 9
click at [523, 255] on div at bounding box center [399, 254] width 661 height 9
click at [518, 253] on div at bounding box center [399, 254] width 661 height 9
click at [528, 253] on div at bounding box center [399, 254] width 661 height 9
click at [539, 104] on div "title add_circle image add_circle crop photo_size_select_large help keyboard Im…" at bounding box center [367, 130] width 735 height 207
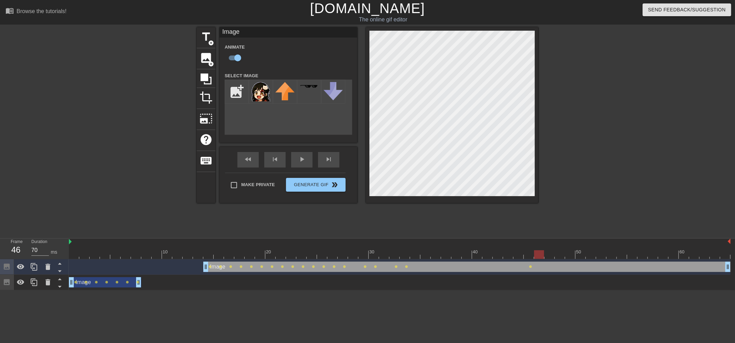
click at [536, 253] on div at bounding box center [399, 254] width 661 height 9
click at [550, 252] on div at bounding box center [399, 254] width 661 height 9
click at [562, 255] on div at bounding box center [399, 254] width 661 height 9
click at [572, 256] on div at bounding box center [399, 254] width 661 height 9
click at [585, 256] on div at bounding box center [399, 254] width 661 height 9
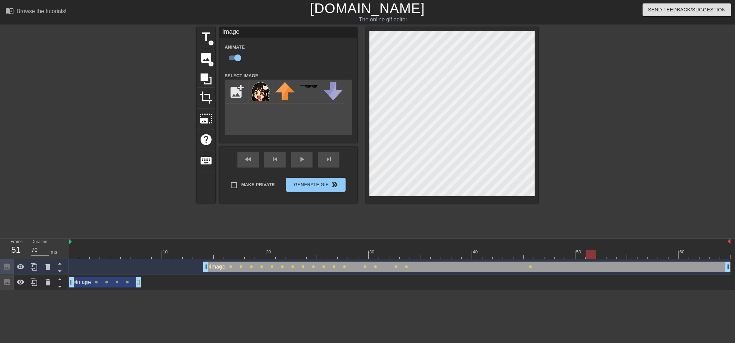
click at [595, 256] on div at bounding box center [399, 254] width 661 height 9
click at [606, 256] on div at bounding box center [399, 254] width 661 height 9
click at [617, 256] on div at bounding box center [399, 254] width 661 height 9
drag, startPoint x: 632, startPoint y: 256, endPoint x: 641, endPoint y: 256, distance: 8.6
click at [632, 256] on div at bounding box center [399, 254] width 661 height 9
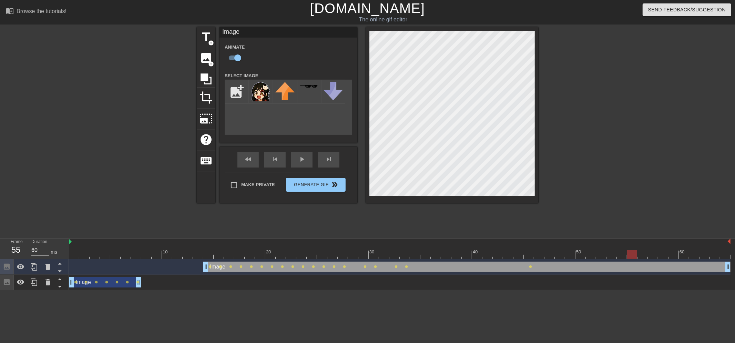
click at [642, 256] on div at bounding box center [399, 254] width 661 height 9
click at [655, 256] on div at bounding box center [399, 254] width 661 height 9
click at [666, 254] on div at bounding box center [399, 254] width 661 height 9
drag, startPoint x: 672, startPoint y: 254, endPoint x: 677, endPoint y: 254, distance: 4.5
click at [672, 254] on div at bounding box center [399, 254] width 661 height 9
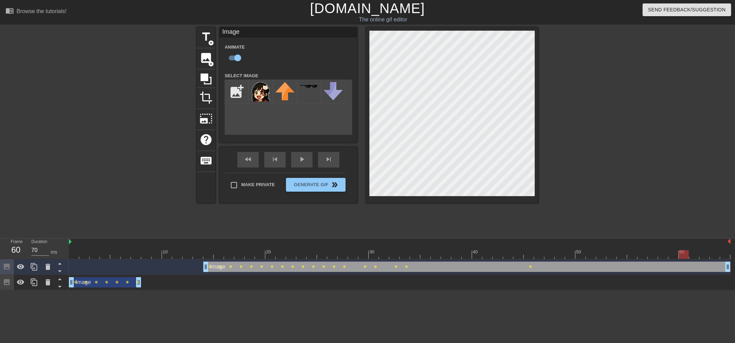
click at [687, 254] on div at bounding box center [399, 254] width 661 height 9
click at [697, 254] on div at bounding box center [399, 254] width 661 height 9
click at [703, 254] on div at bounding box center [399, 254] width 661 height 9
drag, startPoint x: 712, startPoint y: 254, endPoint x: 718, endPoint y: 254, distance: 6.2
click at [712, 254] on div at bounding box center [399, 254] width 661 height 9
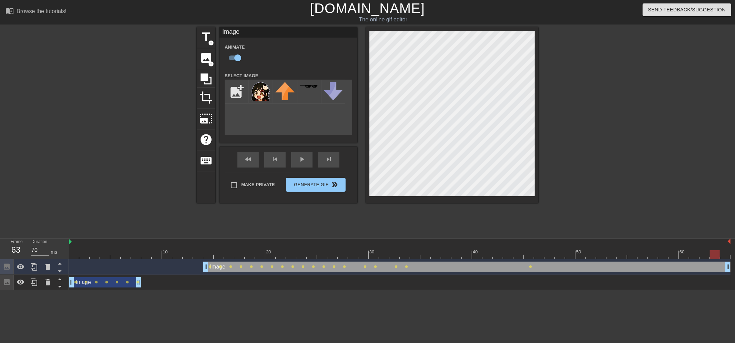
click at [724, 255] on div at bounding box center [399, 254] width 661 height 9
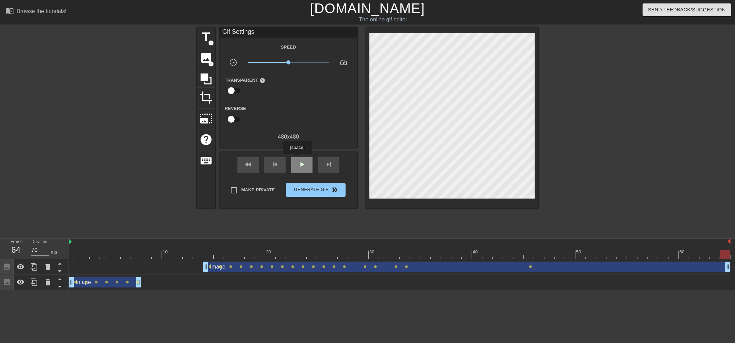
click at [297, 158] on div "play_arrow" at bounding box center [301, 164] width 21 height 15
type input "70"
click at [328, 192] on span "Generate Gif double_arrow" at bounding box center [316, 190] width 54 height 8
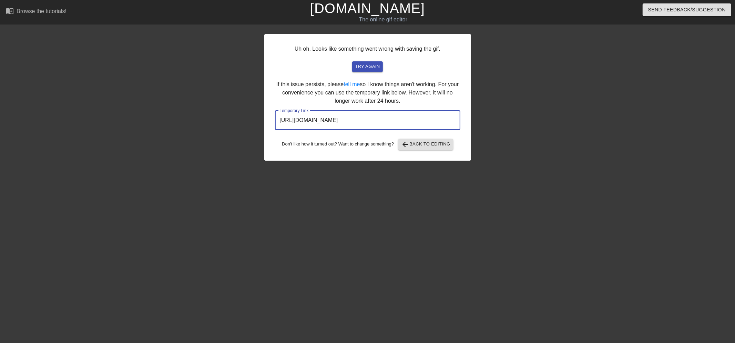
drag, startPoint x: 435, startPoint y: 123, endPoint x: 259, endPoint y: 128, distance: 175.7
click at [259, 128] on div "Uh oh. Looks like something went wrong with saving the gif. try again If this i…" at bounding box center [367, 130] width 735 height 207
click at [384, 9] on link "[DOMAIN_NAME]" at bounding box center [367, 8] width 115 height 15
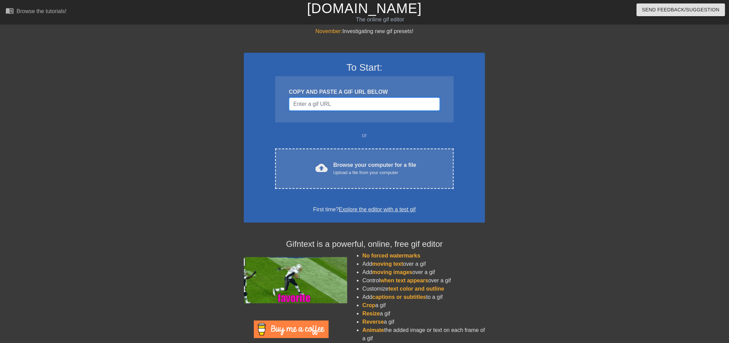
click at [366, 103] on input "Username" at bounding box center [364, 103] width 151 height 13
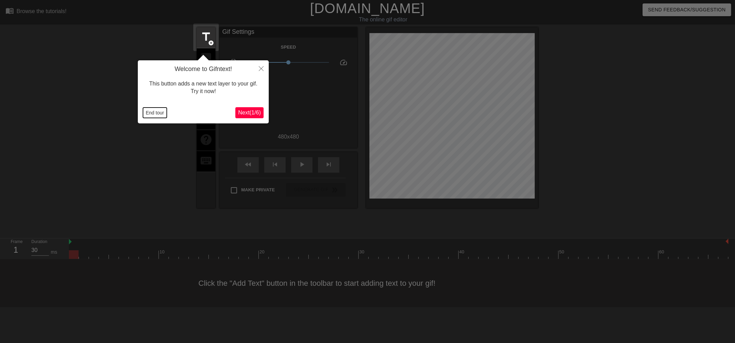
click at [145, 111] on button "End tour" at bounding box center [155, 112] width 24 height 10
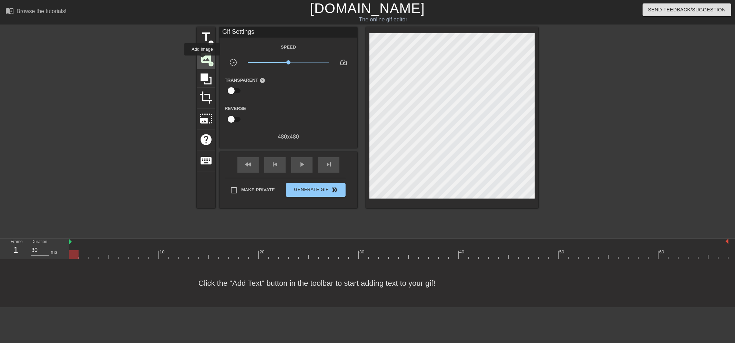
click at [202, 60] on span "image" at bounding box center [205, 57] width 13 height 13
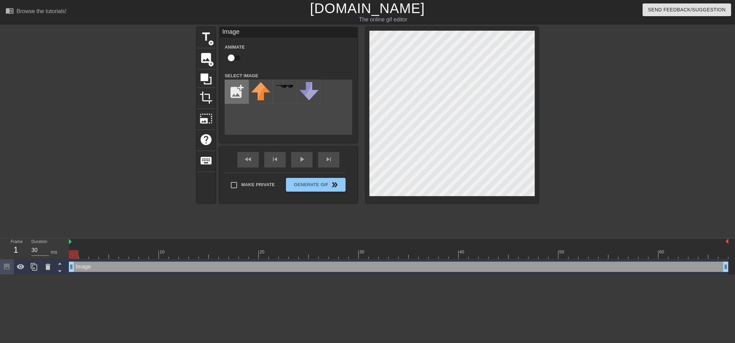
click at [233, 91] on input "file" at bounding box center [236, 91] width 23 height 23
type input "C:\fakepath\1403783024973189231.png"
click at [266, 95] on img at bounding box center [260, 91] width 19 height 19
click at [238, 59] on input "checkbox" at bounding box center [230, 57] width 39 height 13
checkbox input "true"
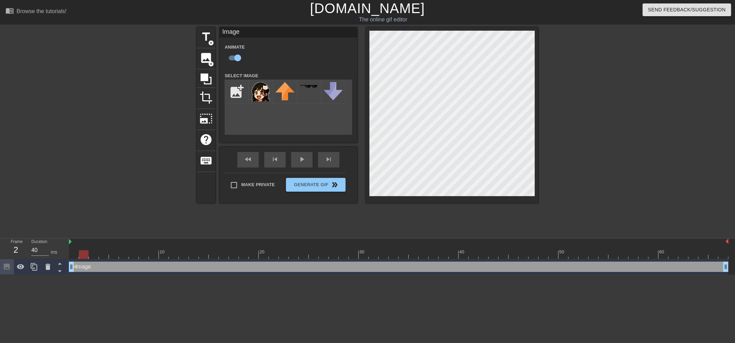
click at [83, 252] on div at bounding box center [398, 254] width 659 height 9
click at [97, 253] on div at bounding box center [398, 254] width 659 height 9
click at [105, 256] on div at bounding box center [398, 254] width 659 height 9
click at [118, 254] on div at bounding box center [398, 254] width 659 height 9
click at [129, 255] on div at bounding box center [398, 254] width 659 height 9
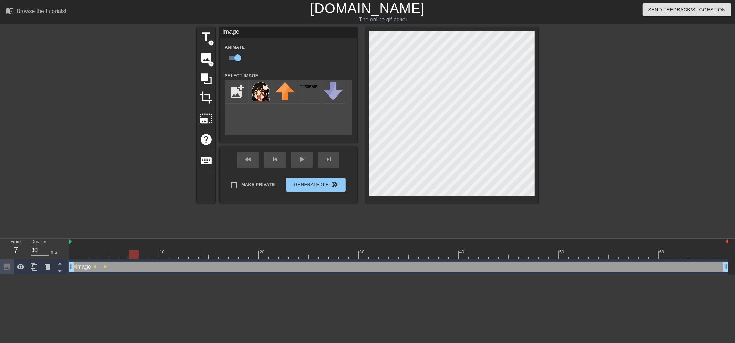
click at [121, 252] on div at bounding box center [398, 254] width 659 height 9
click at [136, 253] on div at bounding box center [398, 254] width 659 height 9
click at [142, 253] on div at bounding box center [398, 254] width 659 height 9
click at [154, 252] on div at bounding box center [398, 254] width 659 height 9
click at [165, 252] on div at bounding box center [398, 254] width 659 height 9
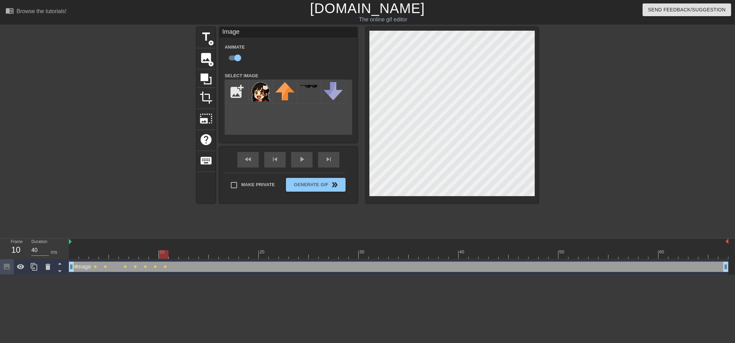
click at [171, 256] on div at bounding box center [398, 254] width 659 height 9
click at [181, 253] on div at bounding box center [398, 254] width 659 height 9
click at [197, 256] on div at bounding box center [398, 254] width 659 height 9
click at [200, 253] on div at bounding box center [398, 254] width 659 height 9
click at [212, 257] on div at bounding box center [398, 254] width 659 height 9
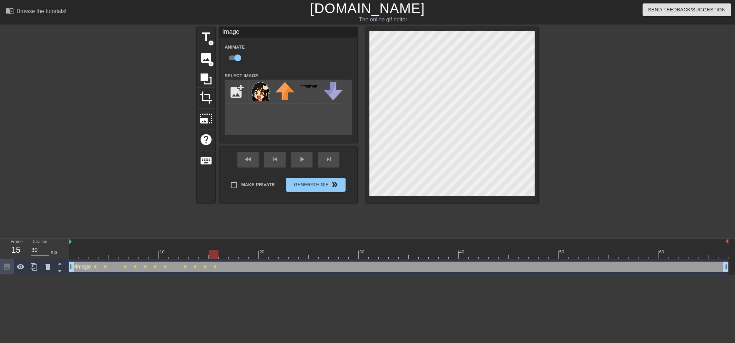
click at [224, 252] on div at bounding box center [398, 254] width 659 height 9
click at [237, 254] on div at bounding box center [398, 254] width 659 height 9
click at [242, 255] on div at bounding box center [398, 254] width 659 height 9
click at [250, 253] on div at bounding box center [398, 254] width 659 height 9
click at [264, 254] on div at bounding box center [398, 254] width 659 height 9
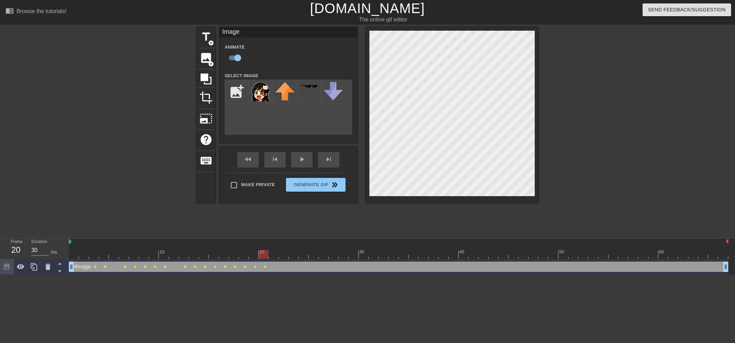
click at [274, 255] on div at bounding box center [398, 254] width 659 height 9
click at [284, 252] on div at bounding box center [398, 254] width 659 height 9
click at [295, 252] on div at bounding box center [398, 254] width 659 height 9
click at [283, 253] on div at bounding box center [398, 254] width 659 height 9
drag, startPoint x: 295, startPoint y: 252, endPoint x: 328, endPoint y: 231, distance: 38.2
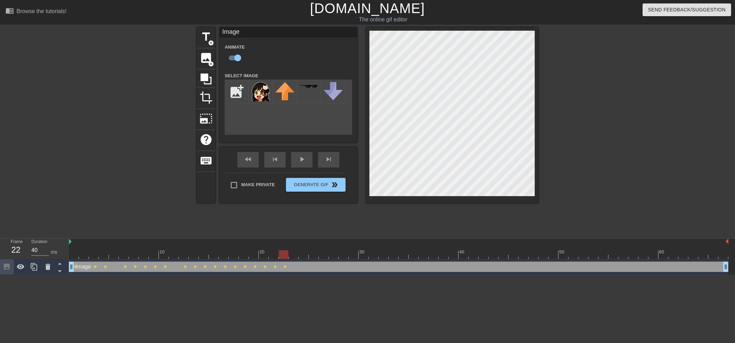
click at [295, 251] on div at bounding box center [398, 254] width 659 height 9
click at [302, 252] on div at bounding box center [398, 254] width 659 height 9
click at [311, 255] on div at bounding box center [398, 254] width 659 height 9
click at [324, 252] on div at bounding box center [398, 254] width 659 height 9
click at [337, 252] on div at bounding box center [398, 254] width 659 height 9
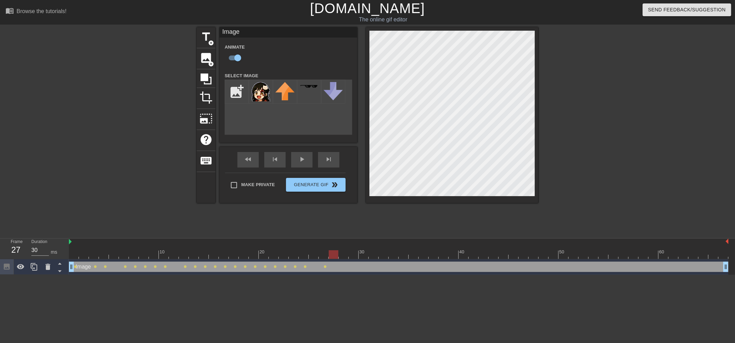
click at [346, 250] on div at bounding box center [398, 254] width 659 height 9
click at [352, 255] on div at bounding box center [398, 254] width 659 height 9
click at [366, 252] on div at bounding box center [398, 254] width 659 height 9
drag, startPoint x: 374, startPoint y: 257, endPoint x: 380, endPoint y: 252, distance: 7.9
click at [374, 256] on div at bounding box center [398, 254] width 659 height 9
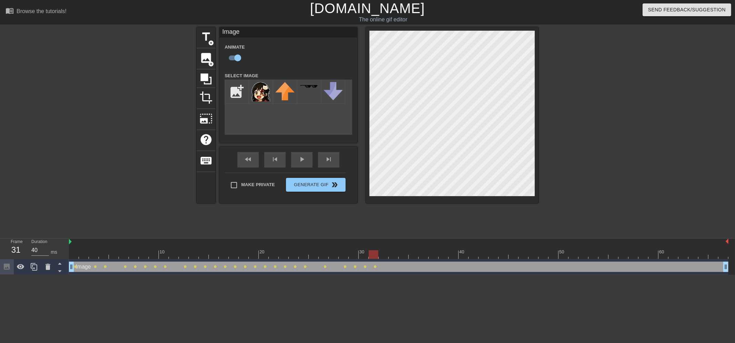
click at [384, 256] on div at bounding box center [398, 254] width 659 height 9
click at [393, 256] on div at bounding box center [398, 254] width 659 height 9
click at [403, 255] on div at bounding box center [398, 254] width 659 height 9
click at [414, 253] on div at bounding box center [398, 254] width 659 height 9
drag, startPoint x: 425, startPoint y: 255, endPoint x: 430, endPoint y: 253, distance: 5.9
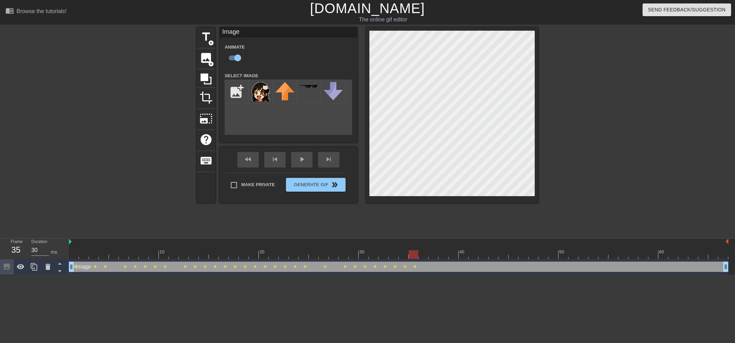
click at [425, 255] on div at bounding box center [398, 254] width 659 height 9
click at [398, 212] on div "title add_circle image add_circle crop photo_size_select_large help keyboard Im…" at bounding box center [367, 130] width 341 height 207
click at [431, 256] on div at bounding box center [398, 254] width 659 height 9
click at [388, 198] on div at bounding box center [452, 115] width 172 height 176
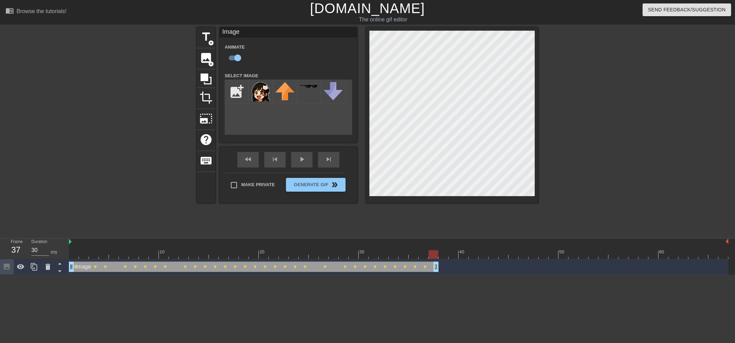
drag, startPoint x: 724, startPoint y: 263, endPoint x: 437, endPoint y: 268, distance: 287.3
click at [295, 157] on div "play_arrow" at bounding box center [301, 159] width 21 height 15
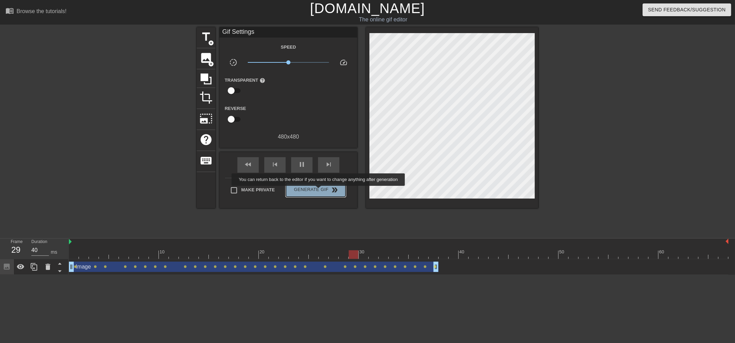
type input "30"
click at [319, 190] on span "Generate Gif double_arrow" at bounding box center [316, 190] width 54 height 8
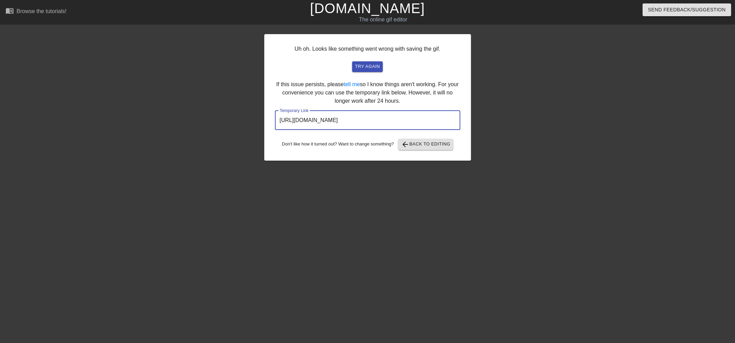
drag, startPoint x: 435, startPoint y: 118, endPoint x: 230, endPoint y: 122, distance: 205.3
click at [230, 122] on div "Uh oh. Looks like something went wrong with saving the gif. try again If this i…" at bounding box center [367, 130] width 735 height 207
